Goal: Information Seeking & Learning: Learn about a topic

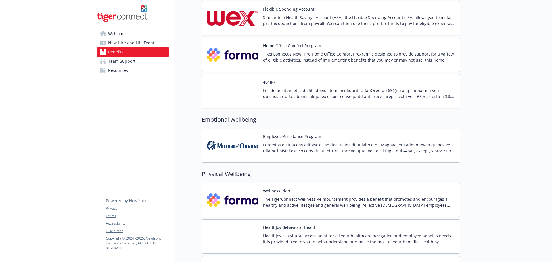
scroll to position [689, 0]
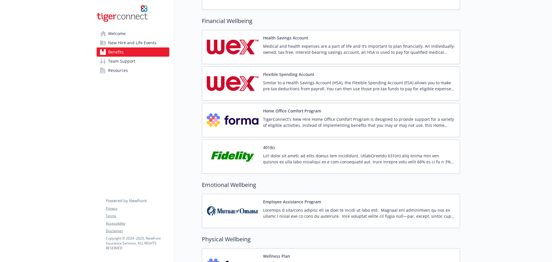
click at [333, 148] on div "401(k)" at bounding box center [359, 156] width 192 height 24
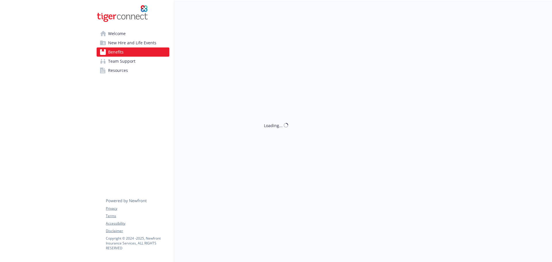
scroll to position [689, 0]
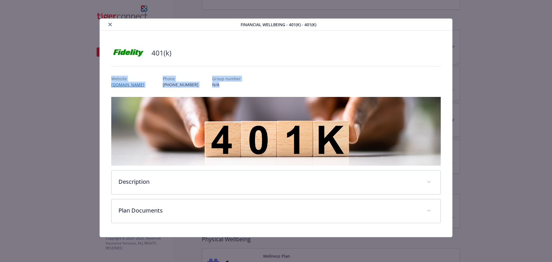
drag, startPoint x: 230, startPoint y: 77, endPoint x: 288, endPoint y: 83, distance: 58.5
click at [285, 84] on div "401(k) Website [DOMAIN_NAME] Phone [PHONE_NUMBER] Group number N/A Description …" at bounding box center [276, 133] width 330 height 179
click at [289, 83] on div "Website [DOMAIN_NAME] Phone [PHONE_NUMBER] Group number N/A" at bounding box center [276, 79] width 330 height 17
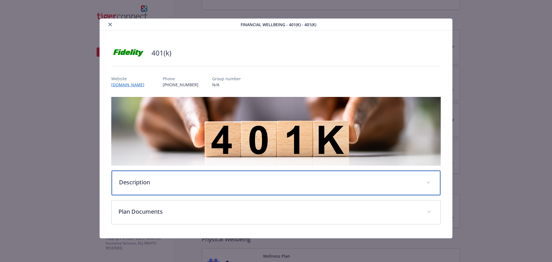
click at [157, 179] on p "Description" at bounding box center [269, 182] width 301 height 9
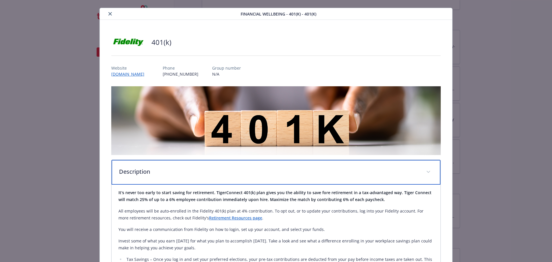
scroll to position [29, 0]
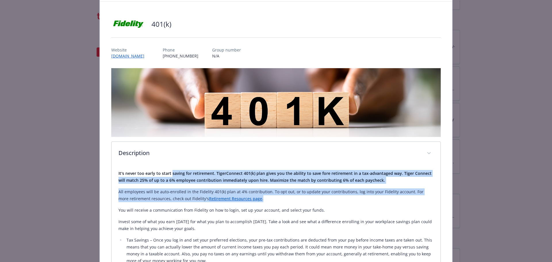
drag, startPoint x: 189, startPoint y: 171, endPoint x: 281, endPoint y: 197, distance: 95.4
click at [280, 197] on div "It's never too early to start saving for retirement. TigerConnect 401(k) plan g…" at bounding box center [277, 252] width 316 height 165
click at [281, 197] on p "All employees will be auto-enrolled in the Fidelity 401(k) plan at 4% contribut…" at bounding box center [277, 195] width 316 height 14
drag, startPoint x: 263, startPoint y: 197, endPoint x: 206, endPoint y: 174, distance: 61.3
click at [206, 174] on div "It's never too early to start saving for retirement. TigerConnect 401(k) plan g…" at bounding box center [277, 252] width 316 height 165
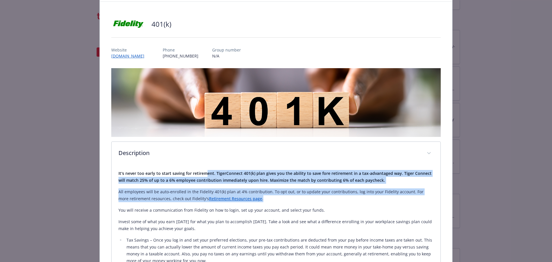
click at [206, 174] on strong "It's never too early to start saving for retirement. TigerConnect 401(k) plan g…" at bounding box center [275, 177] width 313 height 12
drag, startPoint x: 175, startPoint y: 175, endPoint x: 277, endPoint y: 198, distance: 104.7
click at [277, 198] on div "It's never too early to start saving for retirement. TigerConnect 401(k) plan g…" at bounding box center [277, 252] width 316 height 165
click at [277, 198] on p "All employees will be auto-enrolled in the Fidelity 401(k) plan at 4% contribut…" at bounding box center [277, 195] width 316 height 14
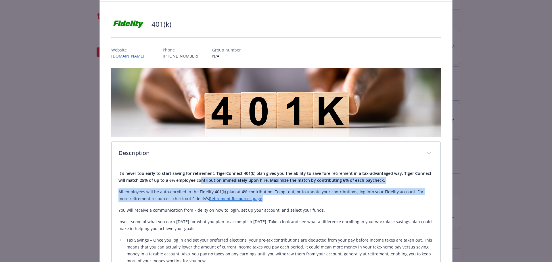
drag, startPoint x: 267, startPoint y: 198, endPoint x: 195, endPoint y: 175, distance: 75.7
click at [198, 176] on div "It's never too early to start saving for retirement. TigerConnect 401(k) plan g…" at bounding box center [277, 252] width 316 height 165
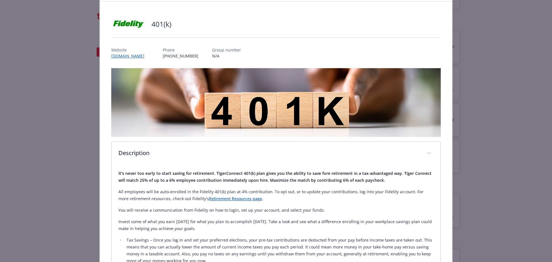
drag, startPoint x: 195, startPoint y: 175, endPoint x: 190, endPoint y: 165, distance: 11.1
click at [192, 168] on div "It's never too early to start saving for retirement. TigerConnect 401(k) plan g…" at bounding box center [277, 254] width 316 height 178
click at [182, 171] on strong "It's never too early to start saving for retirement. TigerConnect 401(k) plan g…" at bounding box center [275, 177] width 313 height 12
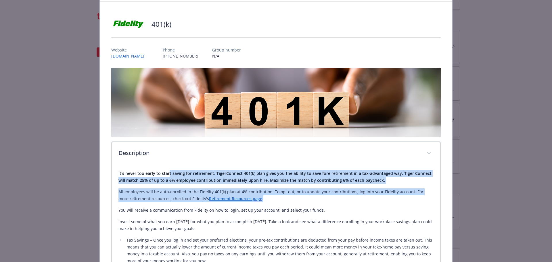
drag, startPoint x: 167, startPoint y: 172, endPoint x: 303, endPoint y: 195, distance: 138.3
click at [303, 195] on div "It's never too early to start saving for retirement. TigerConnect 401(k) plan g…" at bounding box center [277, 252] width 316 height 165
click at [303, 195] on p "All employees will be auto-enrolled in the Fidelity 401(k) plan at 4% contribut…" at bounding box center [277, 195] width 316 height 14
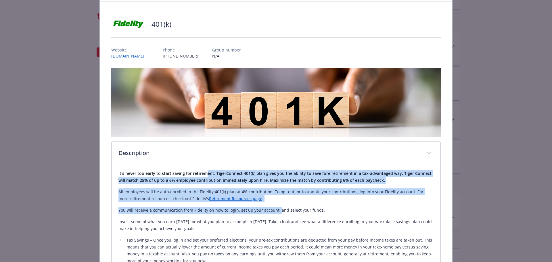
drag, startPoint x: 267, startPoint y: 201, endPoint x: 191, endPoint y: 171, distance: 81.7
click at [191, 171] on div "It's never too early to start saving for retirement. TigerConnect 401(k) plan g…" at bounding box center [277, 252] width 316 height 165
click at [191, 171] on strong "It's never too early to start saving for retirement. TigerConnect 401(k) plan g…" at bounding box center [275, 177] width 313 height 12
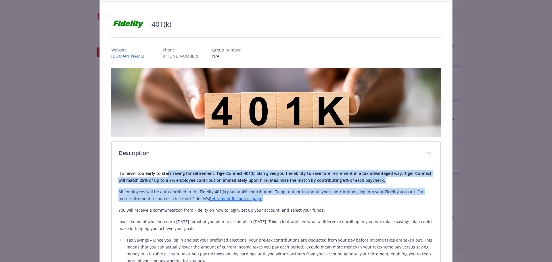
drag, startPoint x: 165, startPoint y: 168, endPoint x: 287, endPoint y: 202, distance: 126.6
click at [287, 202] on div "It's never too early to start saving for retirement. TigerConnect 401(k) plan g…" at bounding box center [277, 254] width 316 height 178
click at [287, 202] on div "It's never too early to start saving for retirement. TigerConnect 401(k) plan g…" at bounding box center [277, 252] width 316 height 165
drag, startPoint x: 261, startPoint y: 194, endPoint x: 163, endPoint y: 174, distance: 99.7
click at [164, 174] on div "It's never too early to start saving for retirement. TigerConnect 401(k) plan g…" at bounding box center [277, 252] width 316 height 165
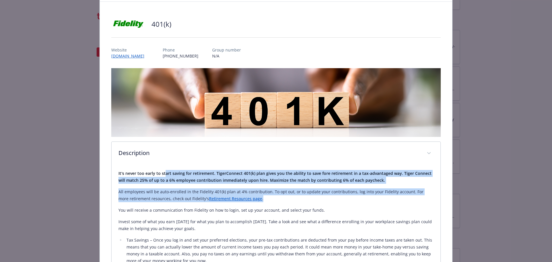
click at [163, 174] on strong "It's never too early to start saving for retirement. TigerConnect 401(k) plan g…" at bounding box center [275, 177] width 313 height 12
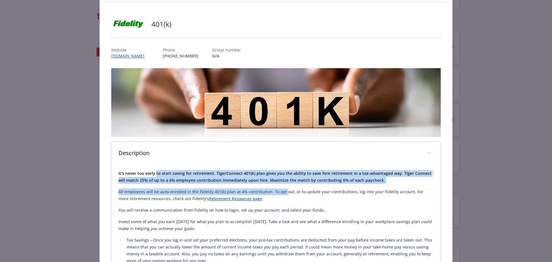
drag, startPoint x: 155, startPoint y: 170, endPoint x: 283, endPoint y: 192, distance: 129.8
click at [282, 192] on div "It's never too early to start saving for retirement. TigerConnect 401(k) plan g…" at bounding box center [277, 252] width 316 height 165
click at [283, 192] on p "All employees will be auto-enrolled in the Fidelity 401(k) plan at 4% contribut…" at bounding box center [277, 195] width 316 height 14
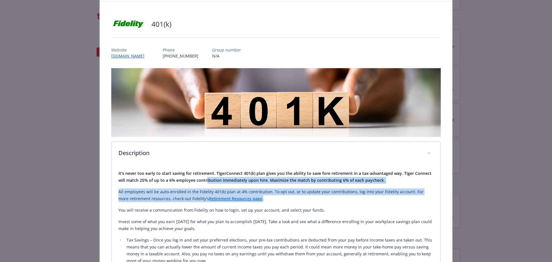
drag, startPoint x: 209, startPoint y: 181, endPoint x: 197, endPoint y: 177, distance: 13.6
click at [200, 178] on div "It's never too early to start saving for retirement. TigerConnect 401(k) plan g…" at bounding box center [277, 252] width 316 height 165
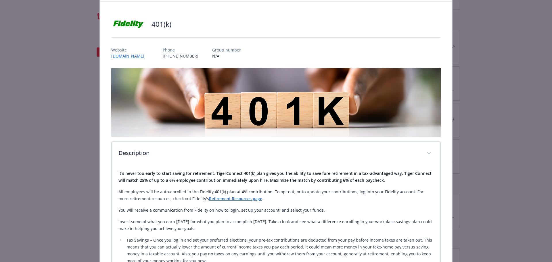
click at [197, 177] on strong "It's never too early to start saving for retirement. TigerConnect 401(k) plan g…" at bounding box center [275, 177] width 313 height 12
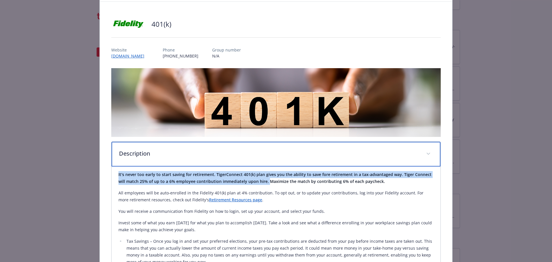
drag, startPoint x: 162, startPoint y: 163, endPoint x: 275, endPoint y: 184, distance: 115.0
click at [274, 184] on div "Description It's never too early to start saving for retirement. TigerConnect 4…" at bounding box center [276, 247] width 330 height 211
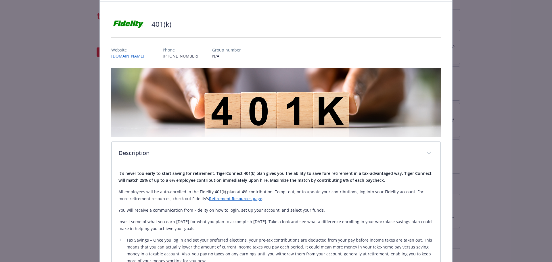
click at [275, 184] on div "It's never too early to start saving for retirement. TigerConnect 401(k) plan g…" at bounding box center [277, 252] width 316 height 165
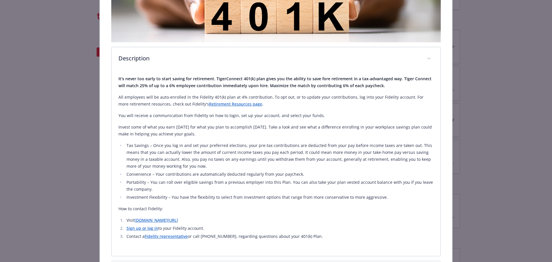
scroll to position [144, 0]
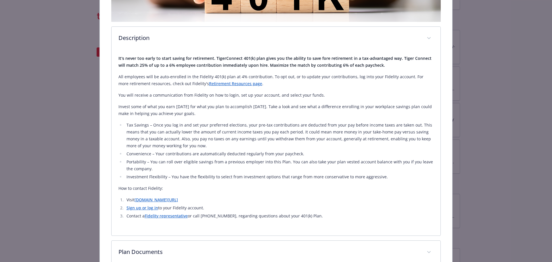
drag, startPoint x: 204, startPoint y: 54, endPoint x: 316, endPoint y: 116, distance: 128.2
click at [316, 116] on div "It's never too early to start saving for retirement. TigerConnect 401(k) plan g…" at bounding box center [277, 137] width 316 height 165
click at [316, 116] on p "Invest some of what you earn [DATE] for what you plan to accomplish [DATE]. Tak…" at bounding box center [277, 110] width 316 height 14
drag, startPoint x: 274, startPoint y: 113, endPoint x: 179, endPoint y: 47, distance: 115.8
click at [179, 48] on div "Description It's never too early to start saving for retirement. TigerConnect 4…" at bounding box center [276, 130] width 330 height 209
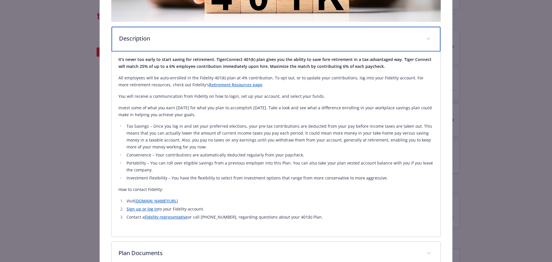
click at [179, 47] on div "Description" at bounding box center [276, 39] width 329 height 25
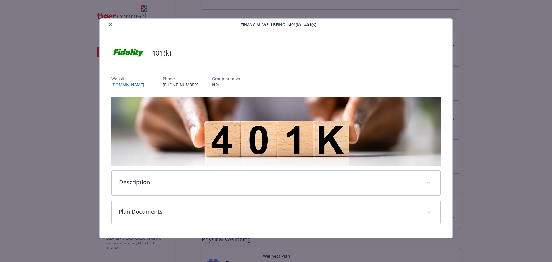
scroll to position [0, 0]
click at [202, 185] on p "Description" at bounding box center [269, 182] width 301 height 9
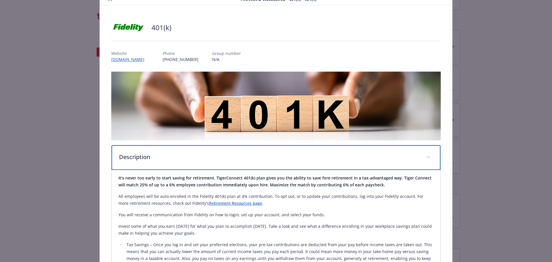
scroll to position [58, 0]
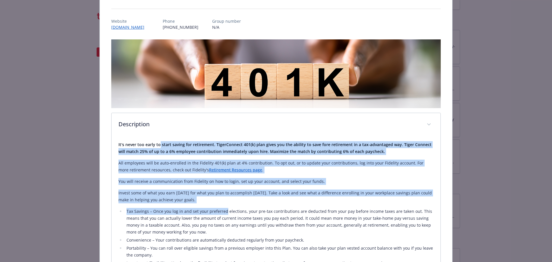
drag, startPoint x: 159, startPoint y: 146, endPoint x: 224, endPoint y: 203, distance: 86.9
click at [224, 203] on div "It's never too early to start saving for retirement. TigerConnect 401(k) plan g…" at bounding box center [277, 223] width 316 height 165
drag, startPoint x: 220, startPoint y: 202, endPoint x: 151, endPoint y: 162, distance: 79.5
click at [151, 162] on div "It's never too early to start saving for retirement. TigerConnect 401(k) plan g…" at bounding box center [277, 223] width 316 height 165
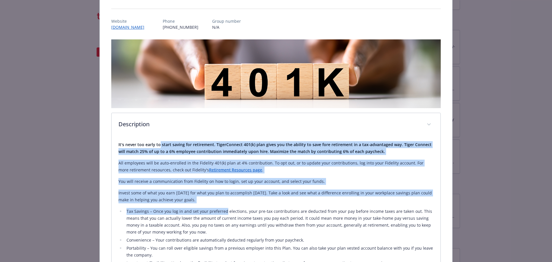
click at [152, 161] on p "All employees will be auto-enrolled in the Fidelity 401(k) plan at 4% contribut…" at bounding box center [277, 167] width 316 height 14
drag, startPoint x: 143, startPoint y: 160, endPoint x: 243, endPoint y: 197, distance: 105.7
click at [243, 197] on div "It's never too early to start saving for retirement. TigerConnect 401(k) plan g…" at bounding box center [277, 223] width 316 height 165
click at [243, 198] on p "Invest some of what you earn [DATE] for what you plan to accomplish [DATE]. Tak…" at bounding box center [277, 197] width 316 height 14
drag, startPoint x: 205, startPoint y: 192, endPoint x: 169, endPoint y: 170, distance: 42.6
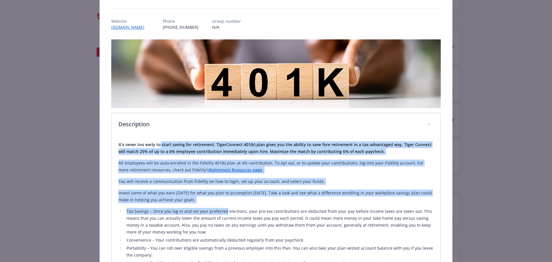
click at [169, 171] on div "It's never too early to start saving for retirement. TigerConnect 401(k) plan g…" at bounding box center [277, 223] width 316 height 165
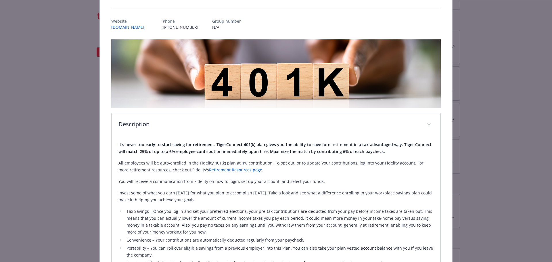
click at [169, 170] on p "All employees will be auto-enrolled in the Fidelity 401(k) plan at 4% contribut…" at bounding box center [277, 167] width 316 height 14
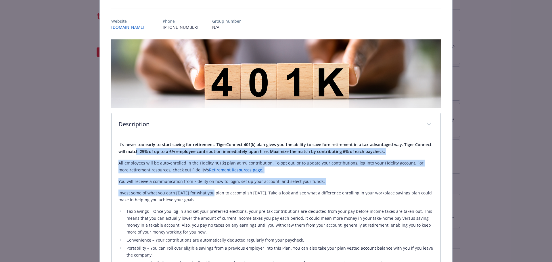
drag, startPoint x: 135, startPoint y: 154, endPoint x: 213, endPoint y: 191, distance: 86.0
click at [211, 191] on div "It's never too early to start saving for retirement. TigerConnect 401(k) plan g…" at bounding box center [277, 223] width 316 height 165
click at [213, 191] on p "Invest some of what you earn [DATE] for what you plan to accomplish [DATE]. Tak…" at bounding box center [277, 197] width 316 height 14
drag, startPoint x: 194, startPoint y: 199, endPoint x: 162, endPoint y: 175, distance: 40.3
click at [163, 176] on div "It's never too early to start saving for retirement. TigerConnect 401(k) plan g…" at bounding box center [277, 223] width 316 height 165
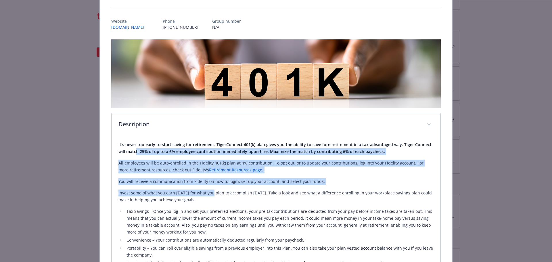
click at [162, 175] on div "It's never too early to start saving for retirement. TigerConnect 401(k) plan g…" at bounding box center [277, 223] width 316 height 165
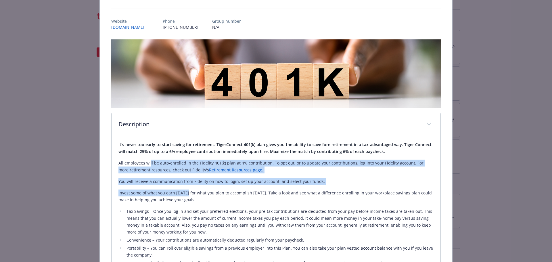
drag, startPoint x: 148, startPoint y: 160, endPoint x: 224, endPoint y: 200, distance: 85.8
click at [222, 200] on div "It's never too early to start saving for retirement. TigerConnect 401(k) plan g…" at bounding box center [277, 223] width 316 height 165
click at [226, 200] on p "Invest some of what you earn [DATE] for what you plan to accomplish [DATE]. Tak…" at bounding box center [277, 197] width 316 height 14
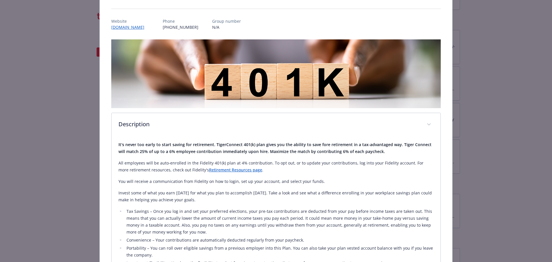
click at [294, 191] on p "Invest some of what you earn [DATE] for what you plan to accomplish [DATE]. Tak…" at bounding box center [277, 197] width 316 height 14
drag, startPoint x: 285, startPoint y: 172, endPoint x: 322, endPoint y: 205, distance: 49.7
click at [322, 205] on div "It's never too early to start saving for retirement. TigerConnect 401(k) plan g…" at bounding box center [277, 223] width 316 height 165
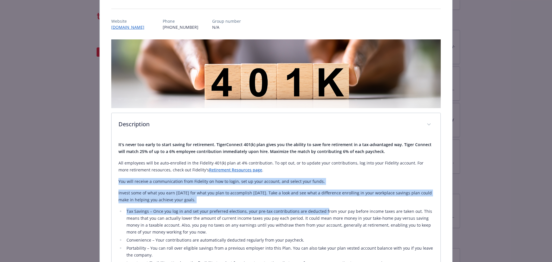
click at [322, 205] on div "It's never too early to start saving for retirement. TigerConnect 401(k) plan g…" at bounding box center [277, 223] width 316 height 165
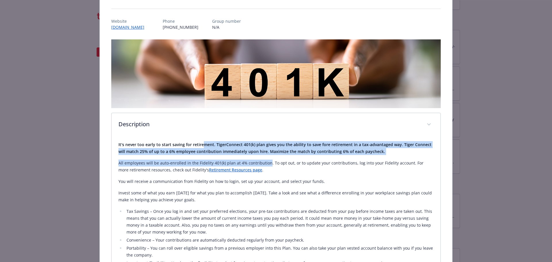
drag, startPoint x: 210, startPoint y: 143, endPoint x: 306, endPoint y: 162, distance: 98.2
click at [306, 162] on div "It's never too early to start saving for retirement. TigerConnect 401(k) plan g…" at bounding box center [277, 223] width 316 height 165
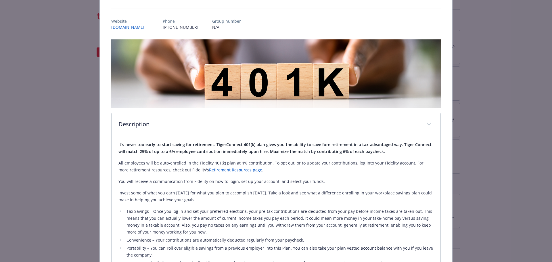
click at [321, 162] on p "All employees will be auto-enrolled in the Fidelity 401(k) plan at 4% contribut…" at bounding box center [277, 167] width 316 height 14
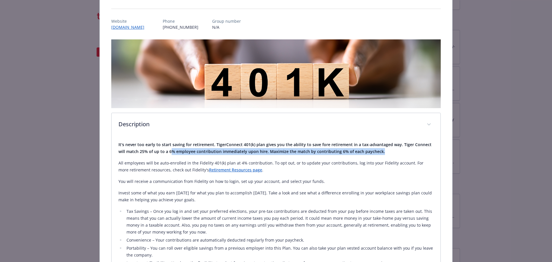
drag, startPoint x: 392, startPoint y: 152, endPoint x: 170, endPoint y: 149, distance: 221.3
click at [170, 149] on p "It's never too early to start saving for retirement. TigerConnect 401(k) plan g…" at bounding box center [277, 148] width 316 height 14
click at [170, 149] on strong "It's never too early to start saving for retirement. TigerConnect 401(k) plan g…" at bounding box center [275, 148] width 313 height 12
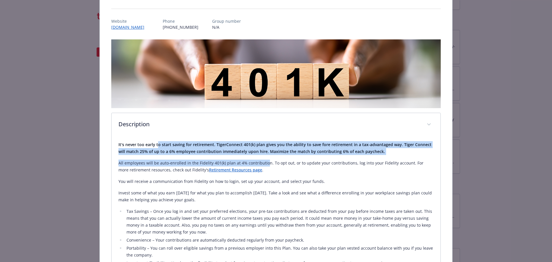
drag, startPoint x: 157, startPoint y: 145, endPoint x: 282, endPoint y: 166, distance: 126.9
click at [282, 166] on div "It's never too early to start saving for retirement. TigerConnect 401(k) plan g…" at bounding box center [277, 223] width 316 height 165
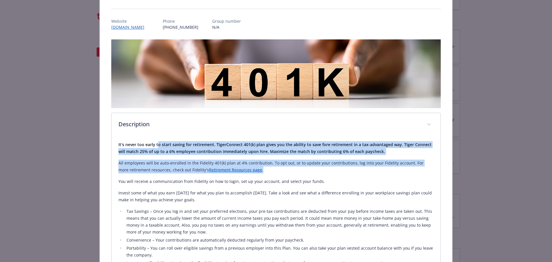
click at [283, 167] on p "All employees will be auto-enrolled in the Fidelity 401(k) plan at 4% contribut…" at bounding box center [277, 167] width 316 height 14
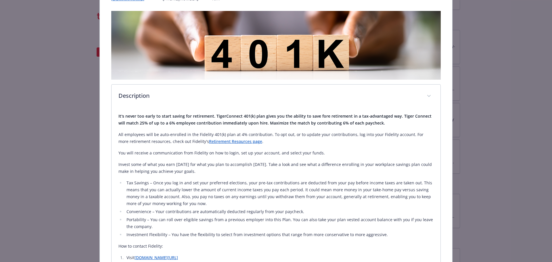
scroll to position [173, 0]
